Goal: Information Seeking & Learning: Check status

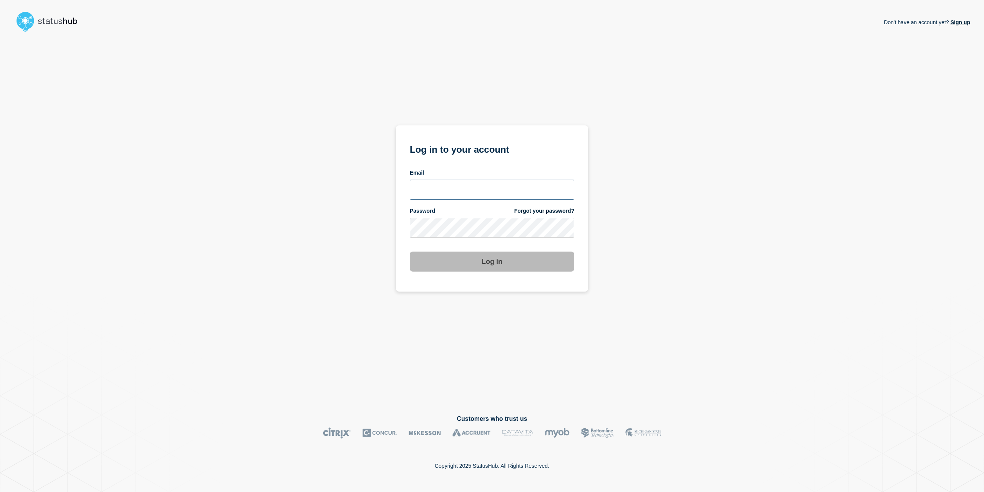
drag, startPoint x: 444, startPoint y: 195, endPoint x: 443, endPoint y: 190, distance: 5.5
click at [443, 193] on input "email input" at bounding box center [492, 189] width 165 height 20
type input "Caleb.stahr@conexon.us"
click at [410, 251] on button "Log in" at bounding box center [492, 261] width 165 height 20
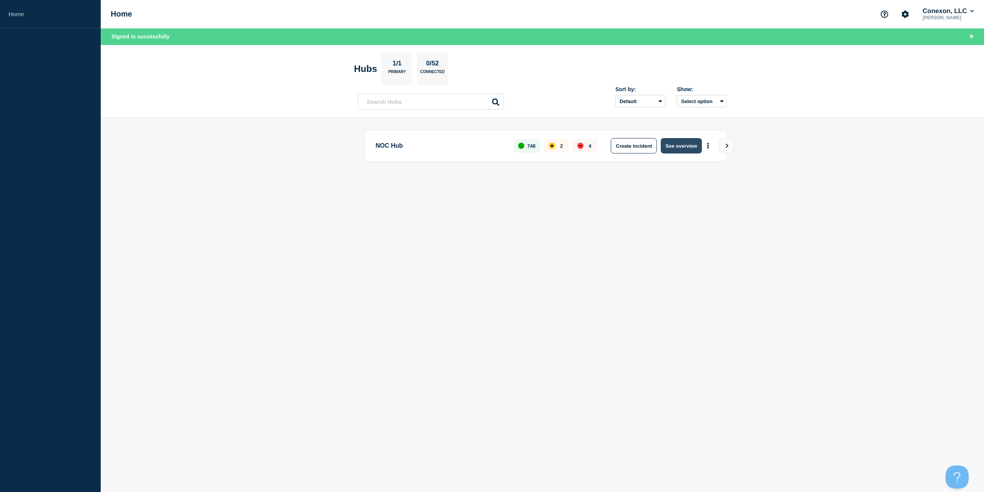
click at [690, 150] on button "See overview" at bounding box center [681, 145] width 41 height 15
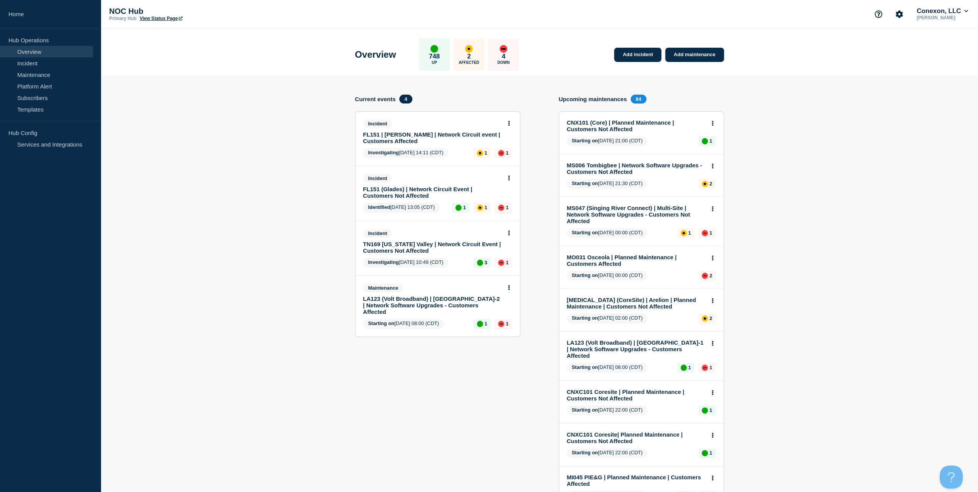
click at [392, 140] on link "FL151 | [PERSON_NAME] | Network Circuit event | Customers Affected" at bounding box center [432, 137] width 139 height 13
click at [413, 136] on link "FL151 | [PERSON_NAME] | Network Circuit event | Customers Affected" at bounding box center [432, 137] width 139 height 13
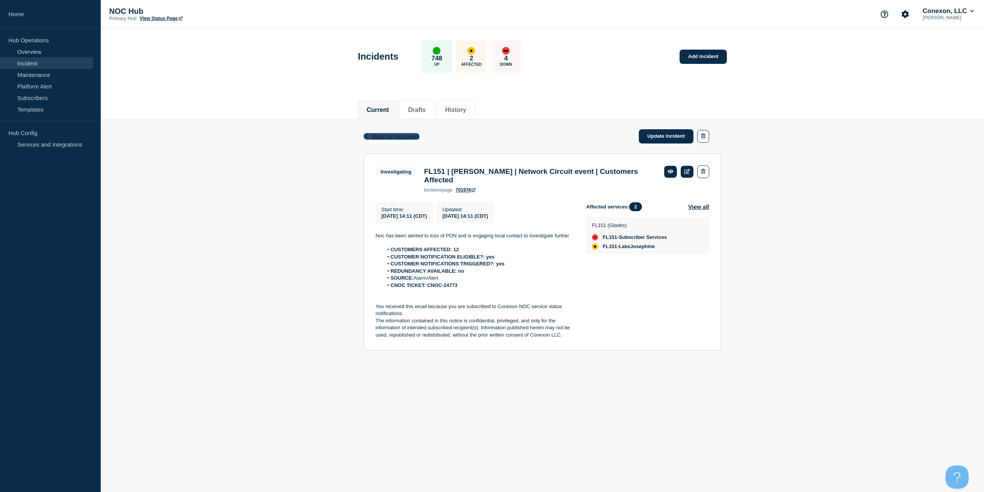
click at [396, 137] on span "Back to Incidents" at bounding box center [396, 136] width 48 height 7
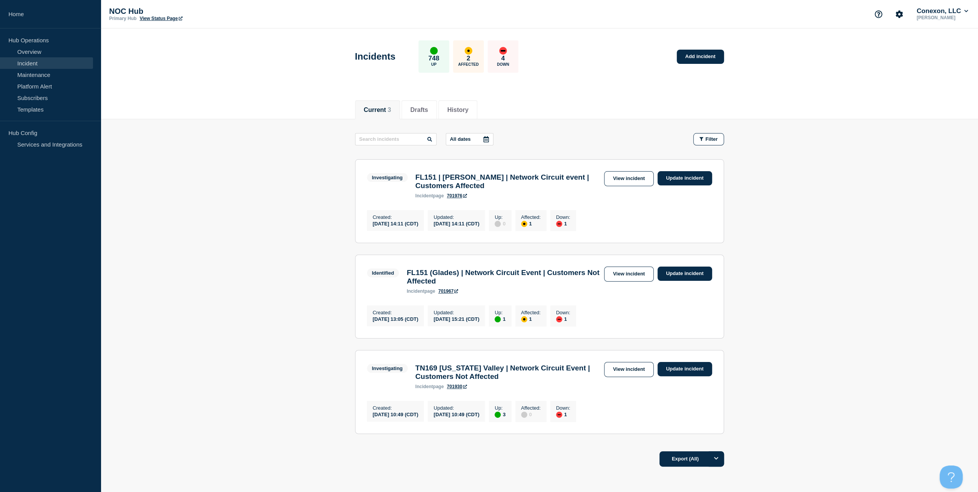
click at [631, 375] on link "View incident" at bounding box center [629, 369] width 50 height 15
